Goal: Information Seeking & Learning: Learn about a topic

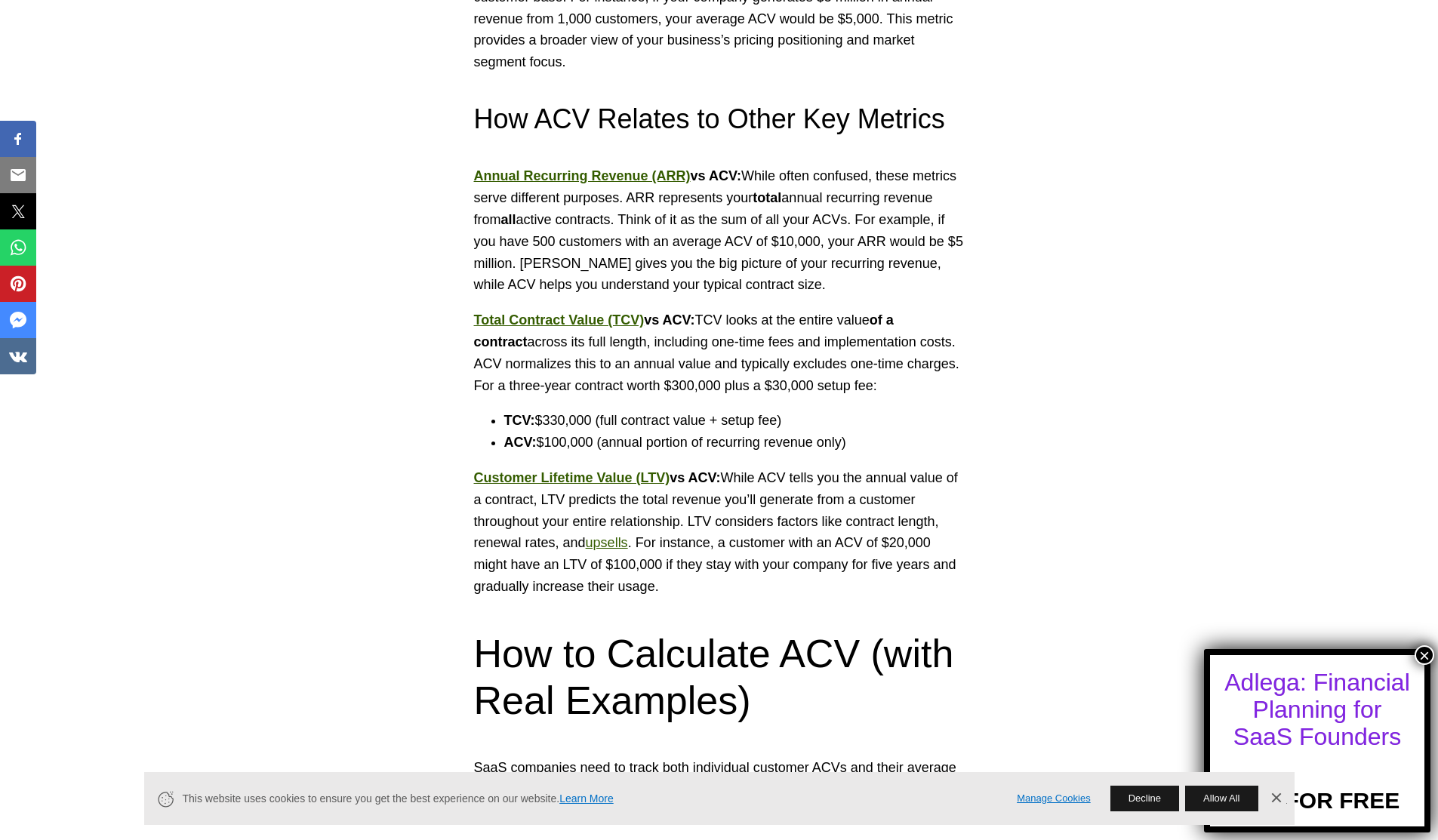
scroll to position [1418, 0]
click at [728, 544] on p "Customer Lifetime Value (LTV) vs ACV: While ACV tells you the annual value of a…" at bounding box center [719, 532] width 491 height 131
click at [838, 544] on p "Customer Lifetime Value (LTV) vs ACV: While ACV tells you the annual value of a…" at bounding box center [719, 532] width 491 height 131
click at [863, 543] on p "Customer Lifetime Value (LTV) vs ACV: While ACV tells you the annual value of a…" at bounding box center [719, 532] width 491 height 131
click at [880, 545] on p "Customer Lifetime Value (LTV) vs ACV: While ACV tells you the annual value of a…" at bounding box center [719, 532] width 491 height 131
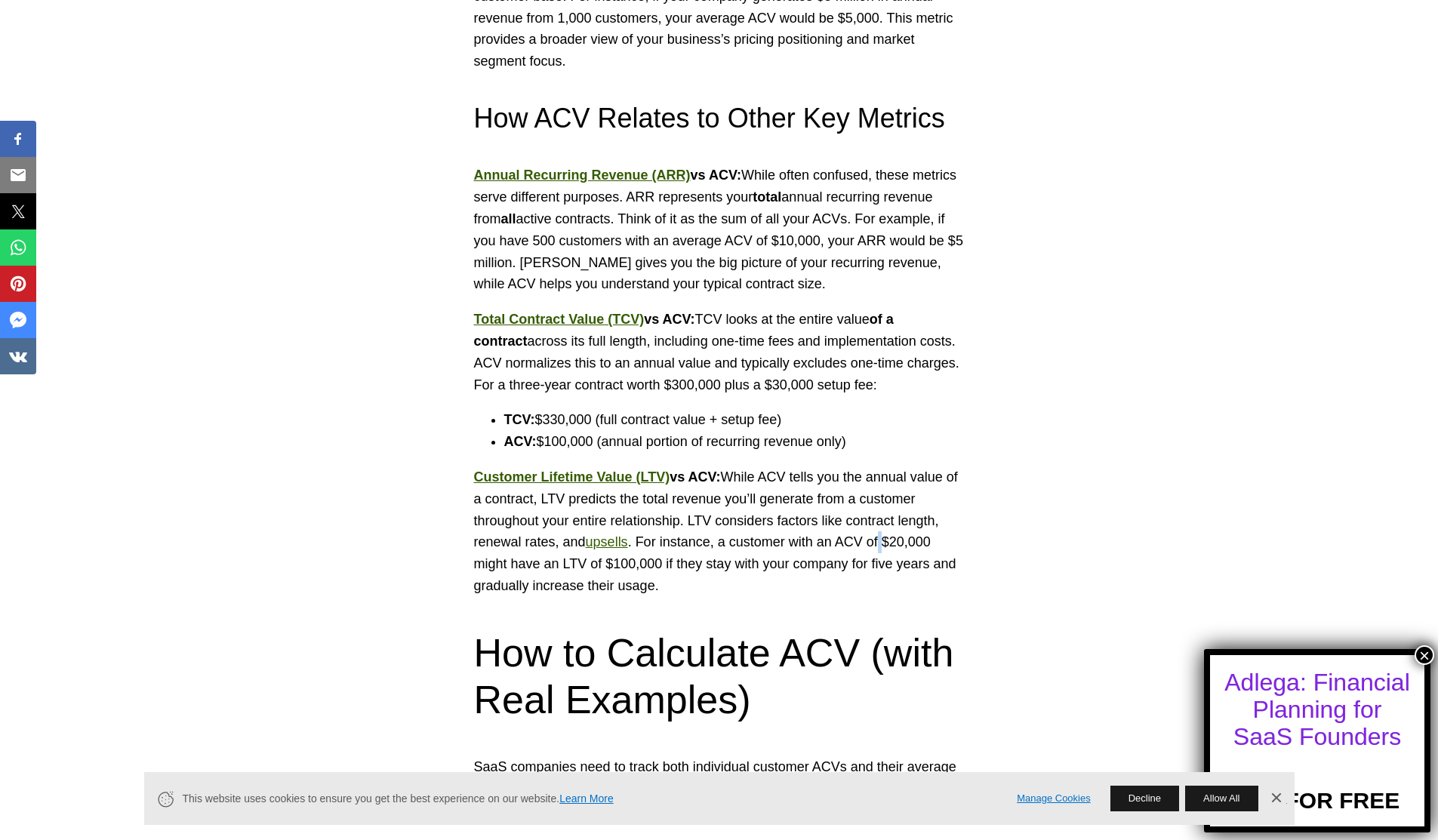
click at [904, 529] on p "Customer Lifetime Value (LTV) vs ACV: While ACV tells you the annual value of a…" at bounding box center [719, 532] width 491 height 131
click at [790, 545] on p "Customer Lifetime Value (LTV) vs ACV: While ACV tells you the annual value of a…" at bounding box center [719, 532] width 491 height 131
click at [814, 540] on p "Customer Lifetime Value (LTV) vs ACV: While ACV tells you the annual value of a…" at bounding box center [719, 532] width 491 height 131
drag, startPoint x: 832, startPoint y: 540, endPoint x: 844, endPoint y: 540, distance: 12.0
click at [844, 540] on p "Customer Lifetime Value (LTV) vs ACV: While ACV tells you the annual value of a…" at bounding box center [719, 532] width 491 height 131
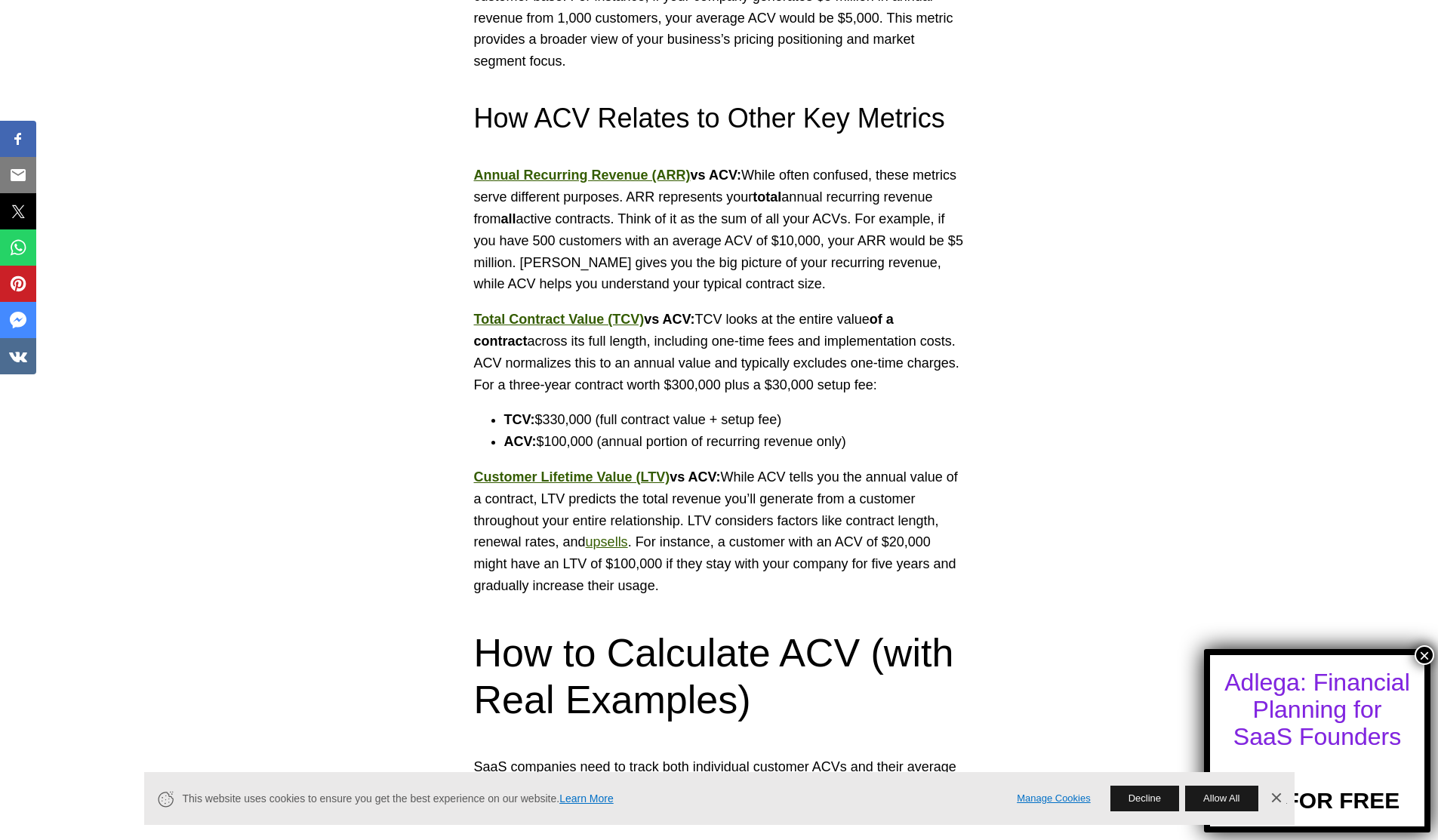
click at [864, 540] on p "Customer Lifetime Value (LTV) vs ACV: While ACV tells you the annual value of a…" at bounding box center [719, 532] width 491 height 131
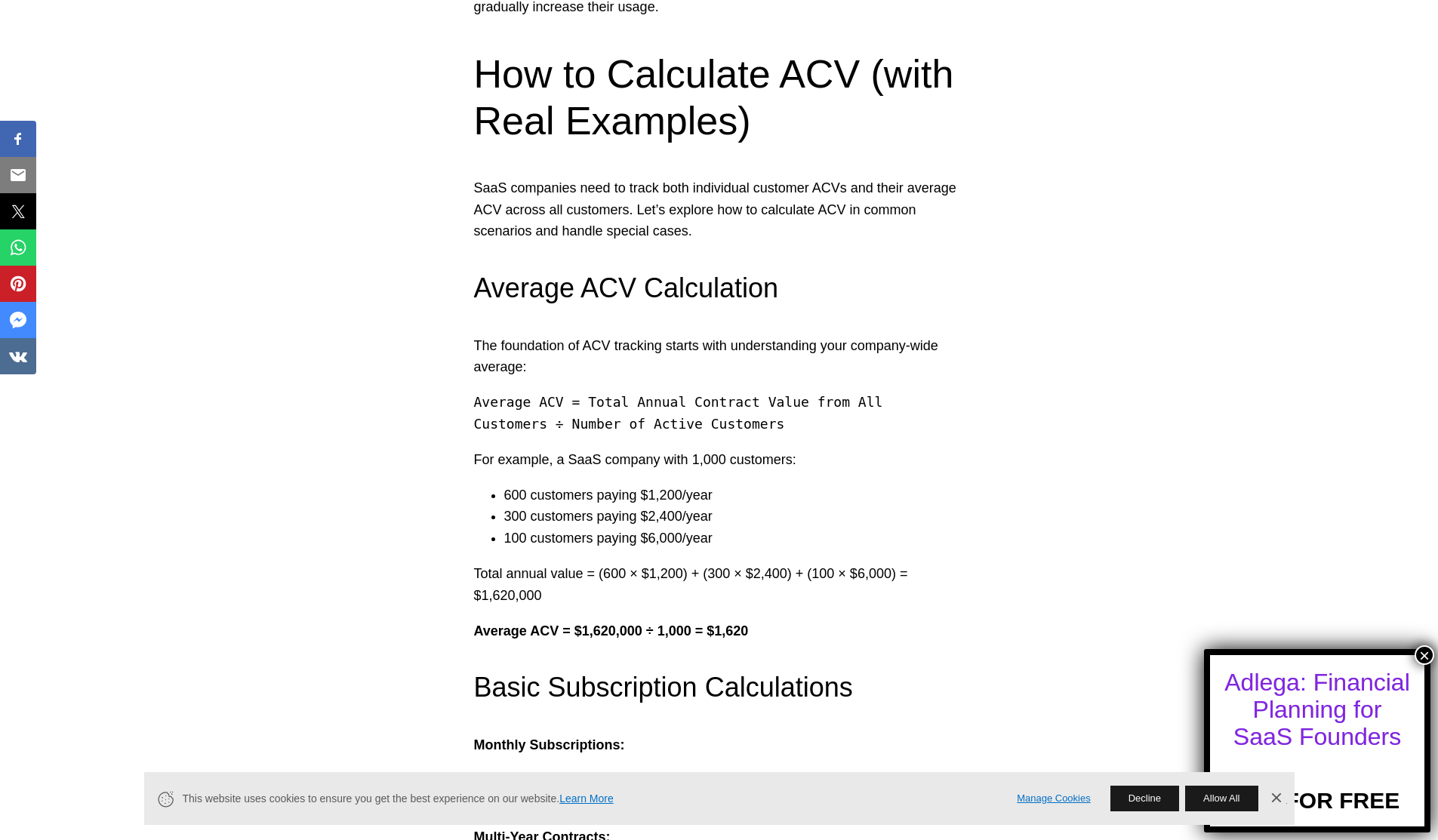
scroll to position [2016, 0]
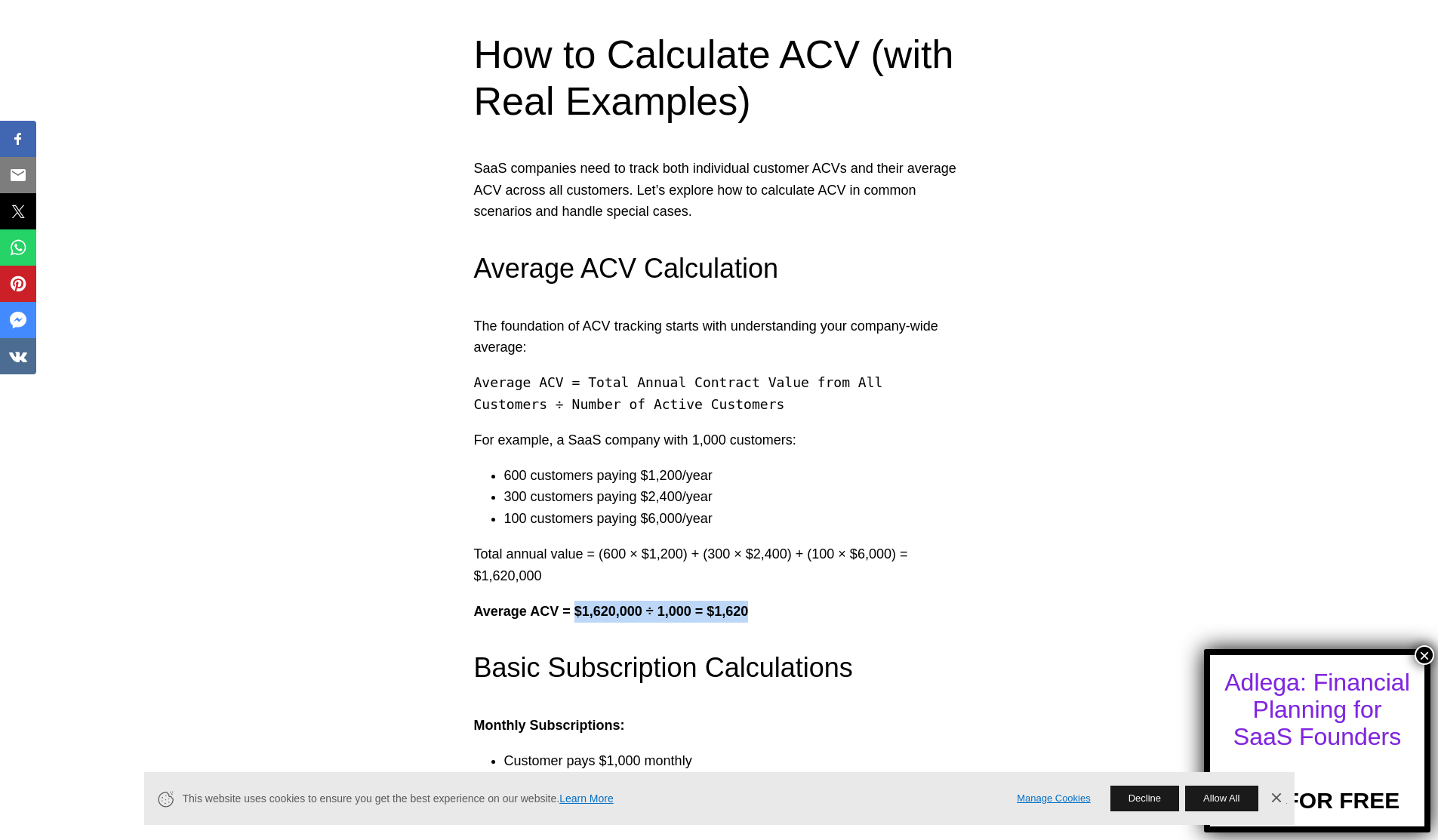
drag, startPoint x: 771, startPoint y: 610, endPoint x: 574, endPoint y: 620, distance: 197.3
click at [574, 620] on p "Average ACV = $1,620,000 ÷ 1,000 = $1,620" at bounding box center [719, 612] width 491 height 22
